Goal: Transaction & Acquisition: Purchase product/service

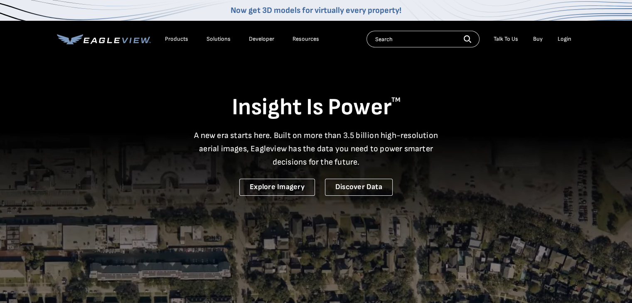
click at [560, 36] on div "Login" at bounding box center [565, 38] width 14 height 7
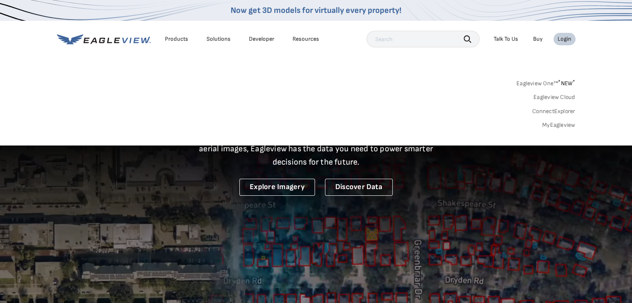
click at [559, 125] on link "MyEagleview" at bounding box center [558, 124] width 33 height 7
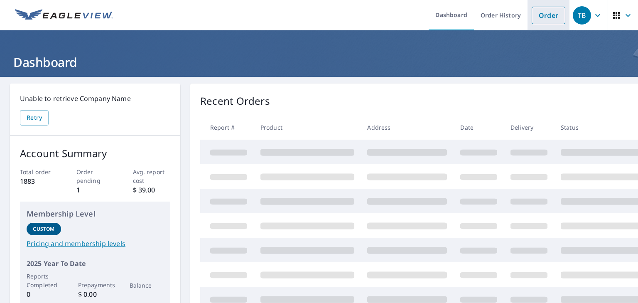
click at [551, 20] on link "Order" at bounding box center [549, 15] width 34 height 17
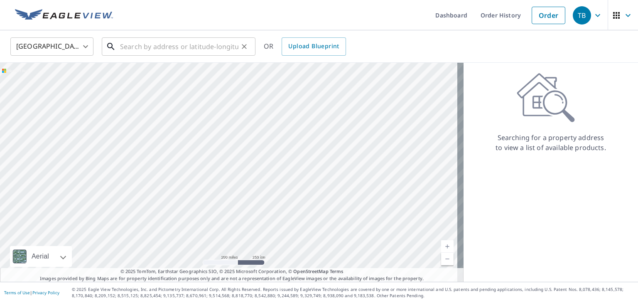
click at [178, 46] on input "text" at bounding box center [179, 46] width 118 height 23
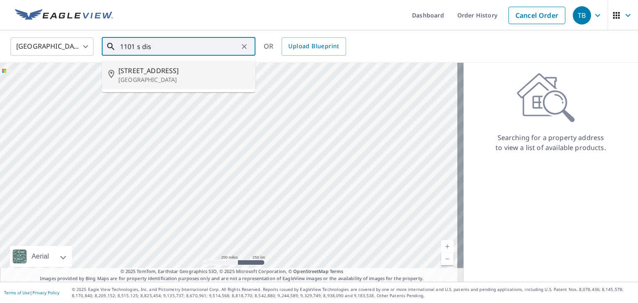
click at [177, 69] on span "[STREET_ADDRESS]" at bounding box center [183, 71] width 131 height 10
type input "[STREET_ADDRESS]"
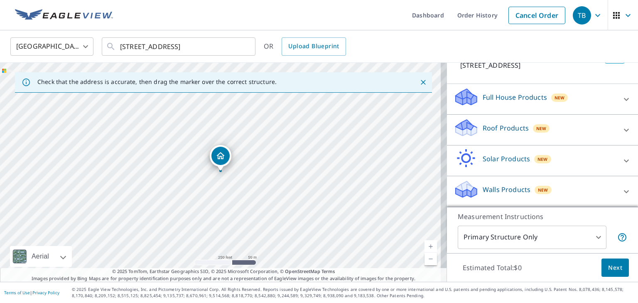
scroll to position [69, 0]
click at [622, 133] on icon at bounding box center [627, 130] width 10 height 10
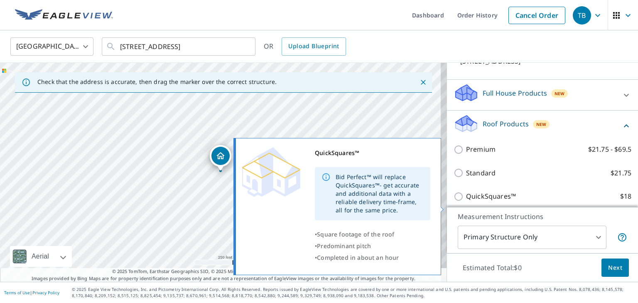
click at [481, 202] on p "QuickSquares™" at bounding box center [491, 196] width 50 height 10
click at [466, 202] on input "QuickSquares™ $18" at bounding box center [460, 197] width 12 height 10
checkbox input "true"
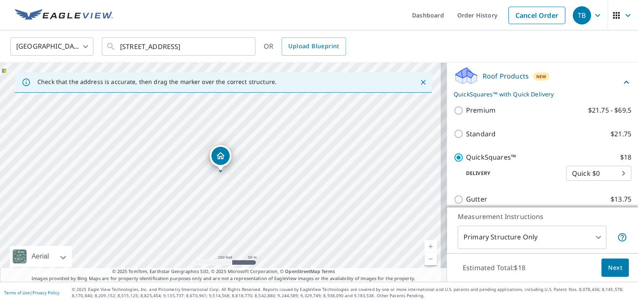
scroll to position [125, 0]
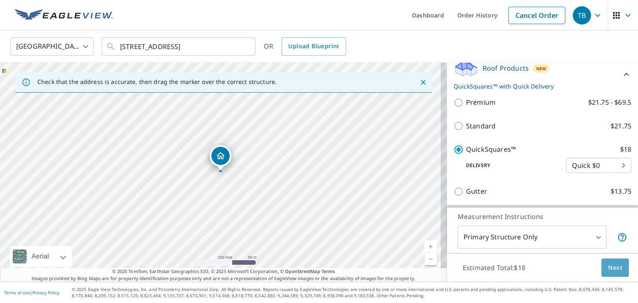
click at [614, 267] on span "Next" at bounding box center [616, 268] width 14 height 10
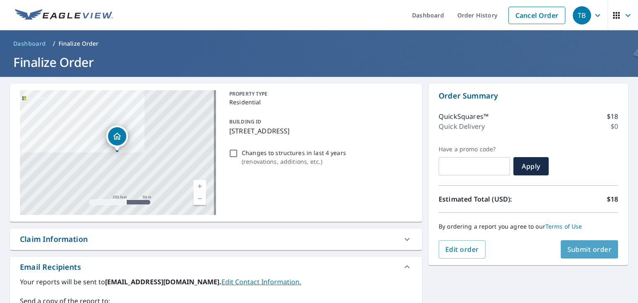
click at [592, 251] on span "Submit order" at bounding box center [590, 249] width 44 height 9
checkbox input "true"
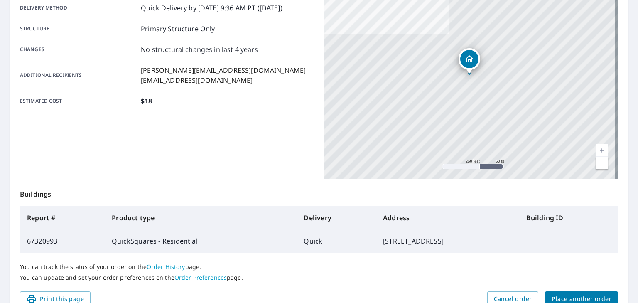
scroll to position [185, 0]
